Goal: Task Accomplishment & Management: Use online tool/utility

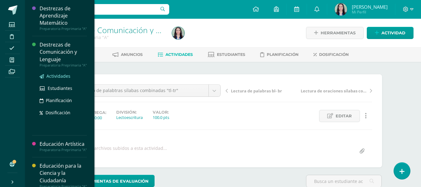
click at [53, 79] on span "Actividades" at bounding box center [58, 76] width 24 height 6
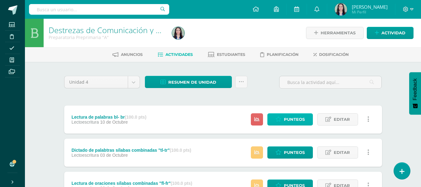
click at [287, 118] on span "Punteos" at bounding box center [294, 119] width 21 height 12
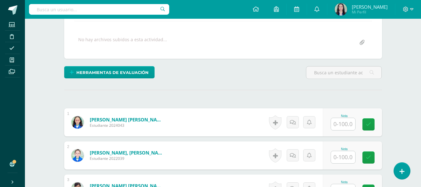
scroll to position [109, 0]
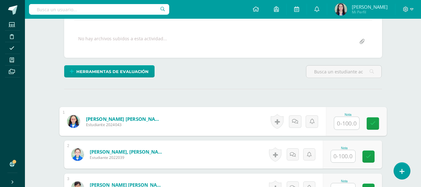
click at [345, 121] on input "text" at bounding box center [346, 123] width 25 height 12
type input "80"
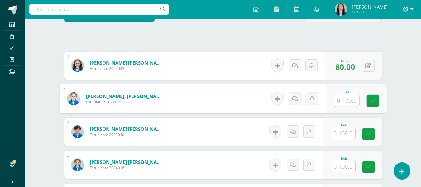
scroll to position [182, 0]
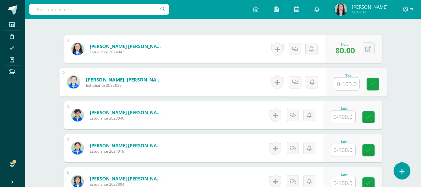
click at [345, 181] on input "text" at bounding box center [343, 183] width 24 height 12
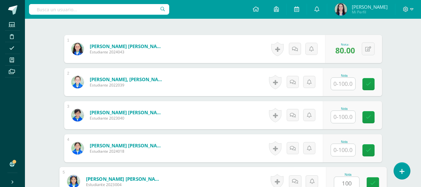
type input "100"
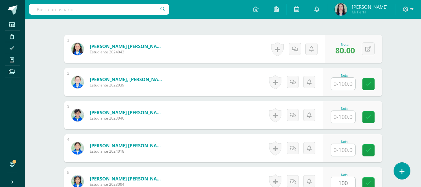
scroll to position [304, 0]
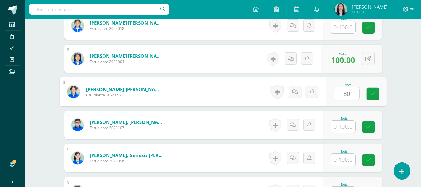
type input "80"
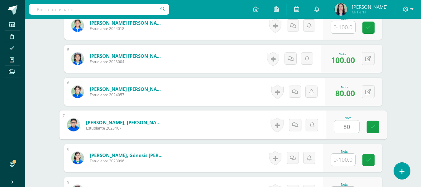
type input "80"
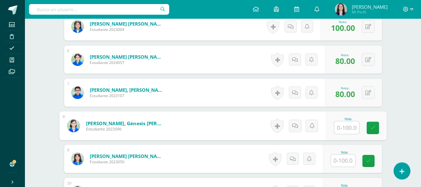
scroll to position [364, 0]
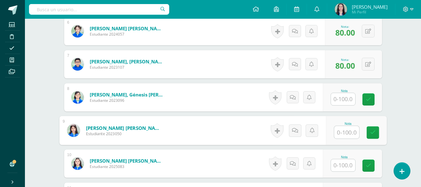
click at [342, 130] on input "text" at bounding box center [346, 132] width 25 height 12
type input "100"
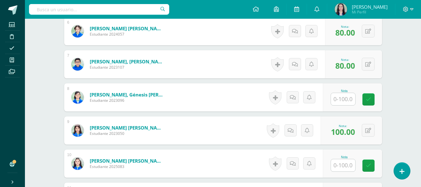
scroll to position [429, 0]
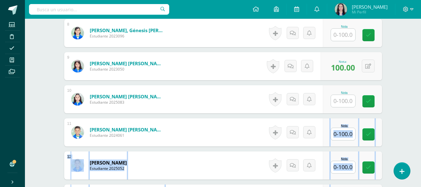
drag, startPoint x: 188, startPoint y: 181, endPoint x: 415, endPoint y: 136, distance: 230.9
click at [415, 136] on div "Destrezas de Comunicación y Lenguaje Preparatoria Preprimaria "A" Herramientas …" at bounding box center [223, 19] width 396 height 858
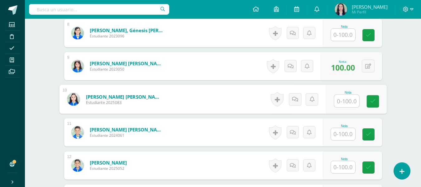
click at [349, 100] on input "text" at bounding box center [346, 101] width 25 height 12
type input "70"
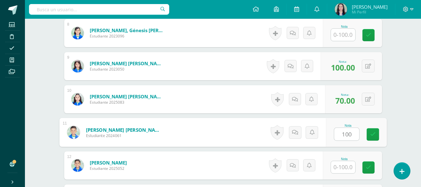
type input "100"
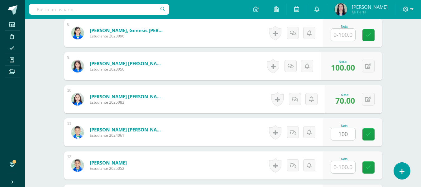
click at [401, 127] on div "Destrezas de Comunicación y Lenguaje Preparatoria Preprimaria "A" Herramientas …" at bounding box center [223, 19] width 396 height 858
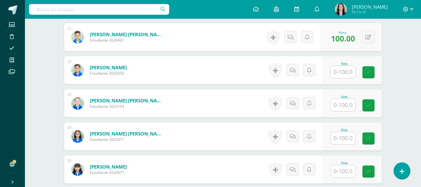
scroll to position [524, 0]
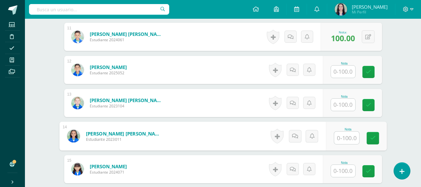
click at [340, 143] on input "text" at bounding box center [346, 137] width 25 height 12
type input "100"
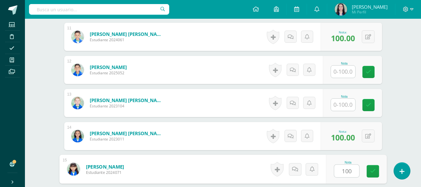
type input "100"
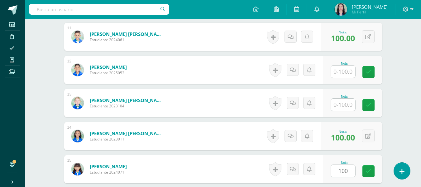
scroll to position [634, 0]
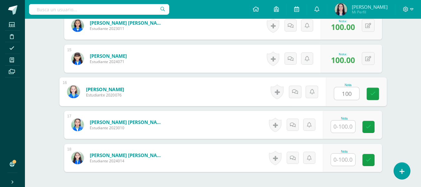
type input "100"
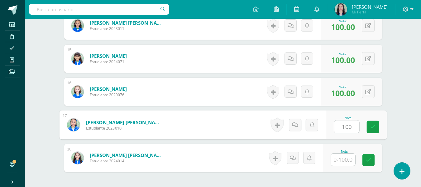
type input "100"
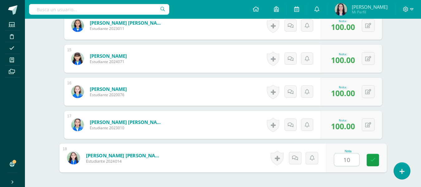
type input "100"
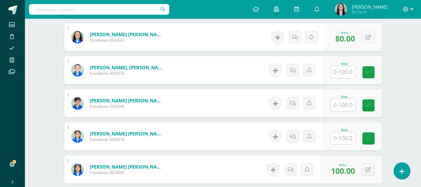
scroll to position [0, 0]
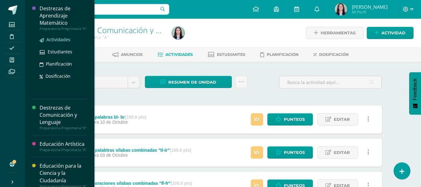
click at [56, 42] on span "Actividades" at bounding box center [58, 39] width 24 height 6
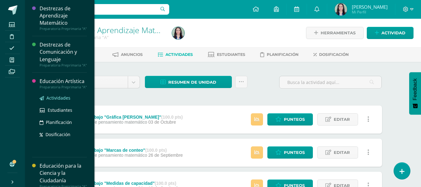
click at [60, 101] on span "Actividades" at bounding box center [58, 98] width 24 height 6
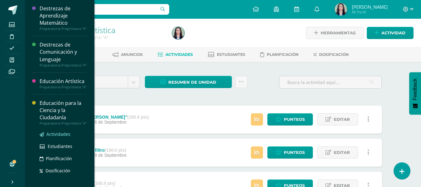
click at [58, 137] on link "Actividades" at bounding box center [63, 133] width 47 height 7
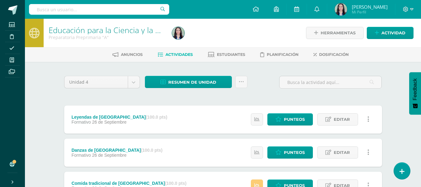
click at [63, 8] on input "text" at bounding box center [99, 9] width 140 height 11
